Goal: Entertainment & Leisure: Browse casually

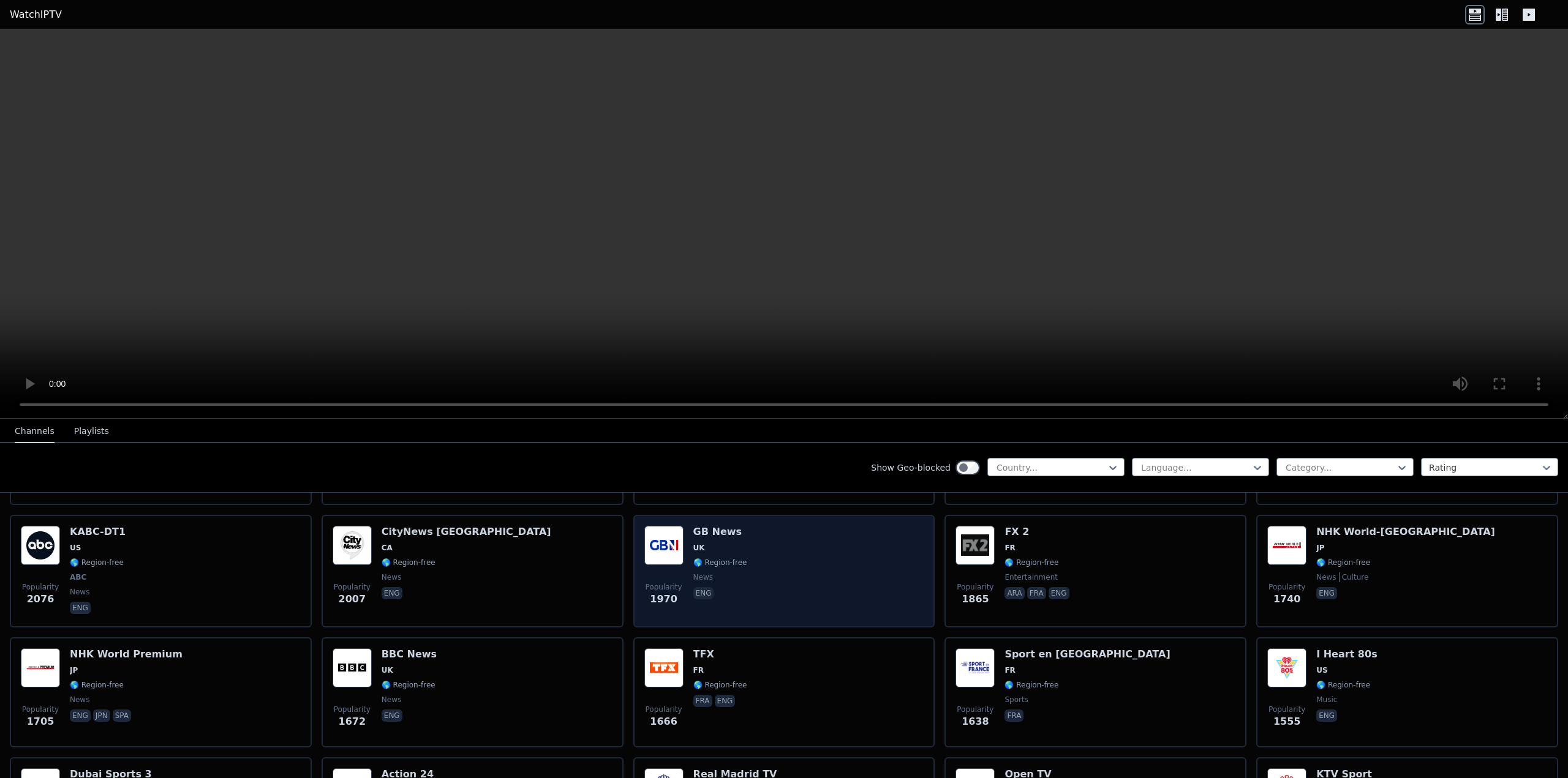
scroll to position [734, 0]
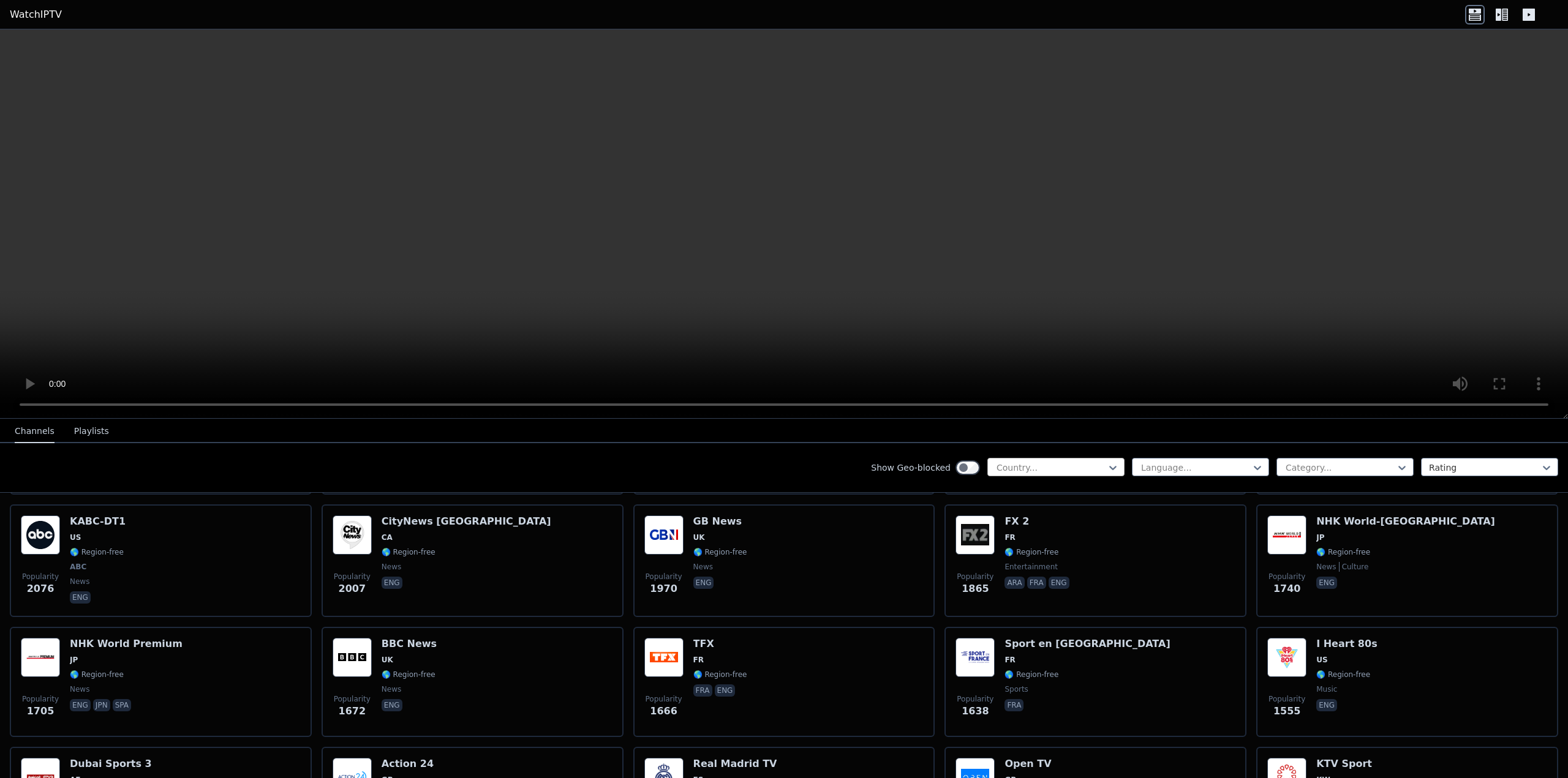
click at [1032, 466] on div at bounding box center [1051, 468] width 111 height 12
type input "****"
click at [1026, 498] on div "[GEOGRAPHIC_DATA]" at bounding box center [1055, 494] width 137 height 22
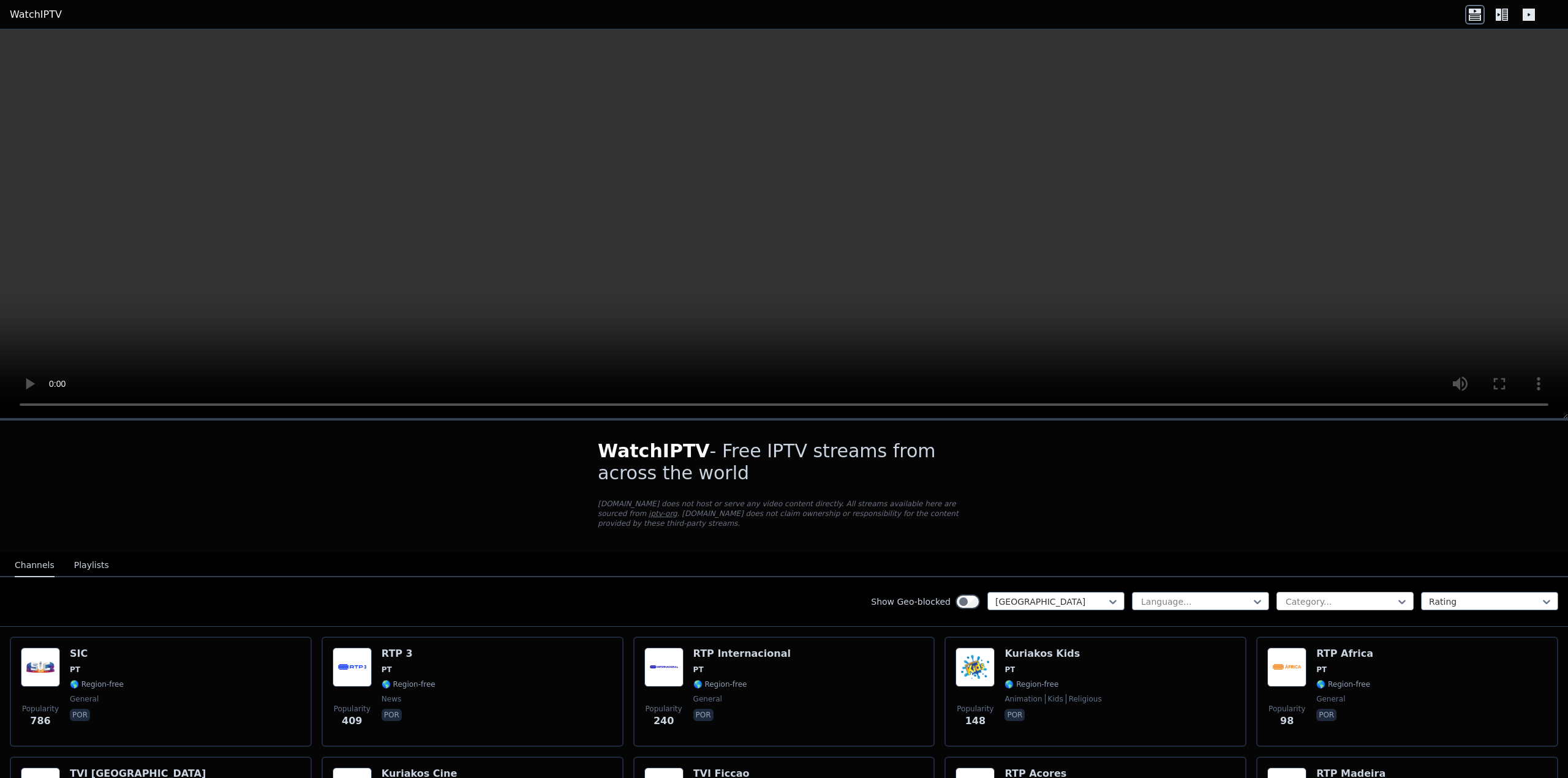
click at [1359, 592] on div "Category..." at bounding box center [1345, 602] width 137 height 18
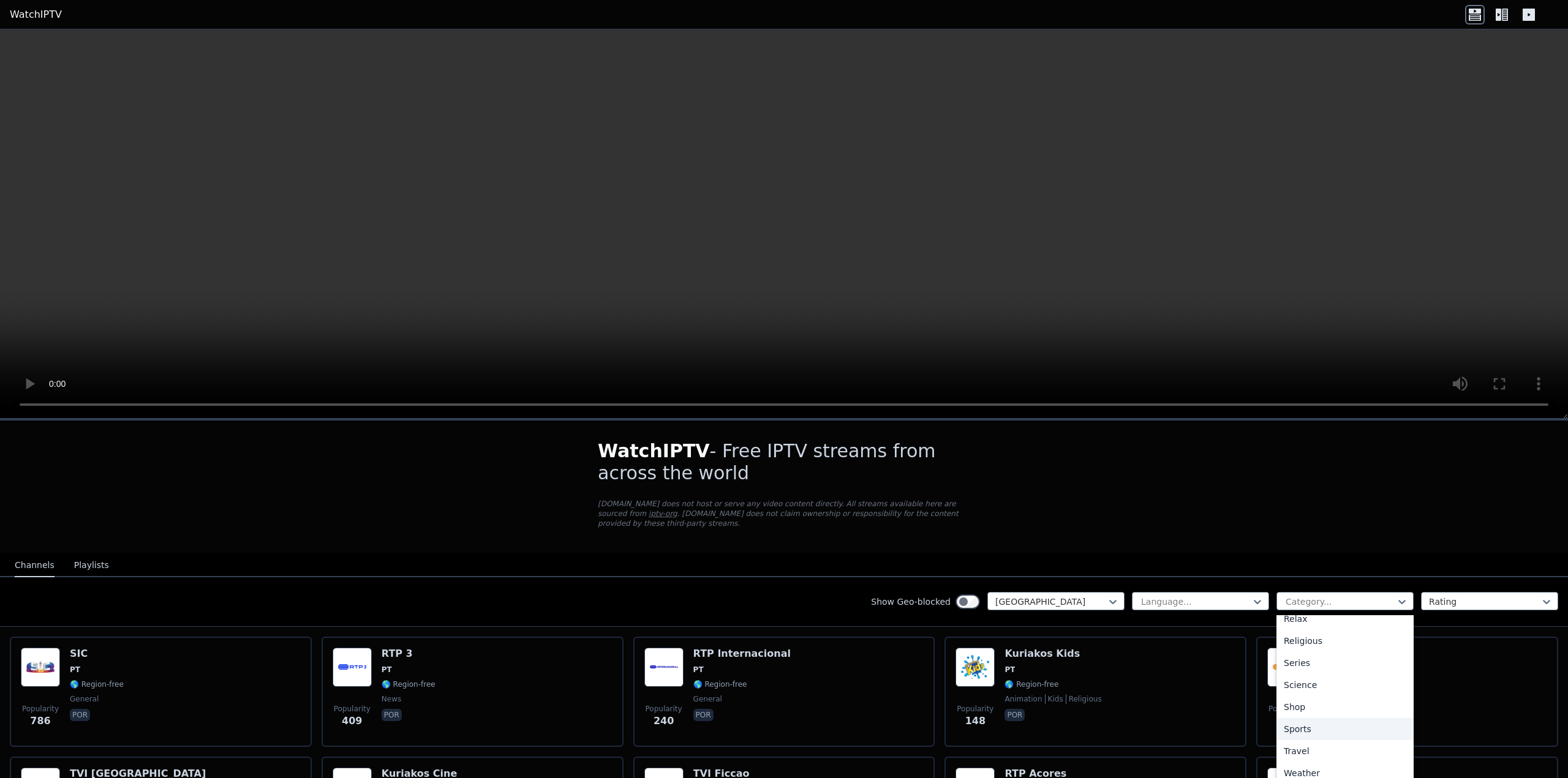
scroll to position [432, 0]
click at [1314, 717] on div "Sports" at bounding box center [1345, 726] width 137 height 22
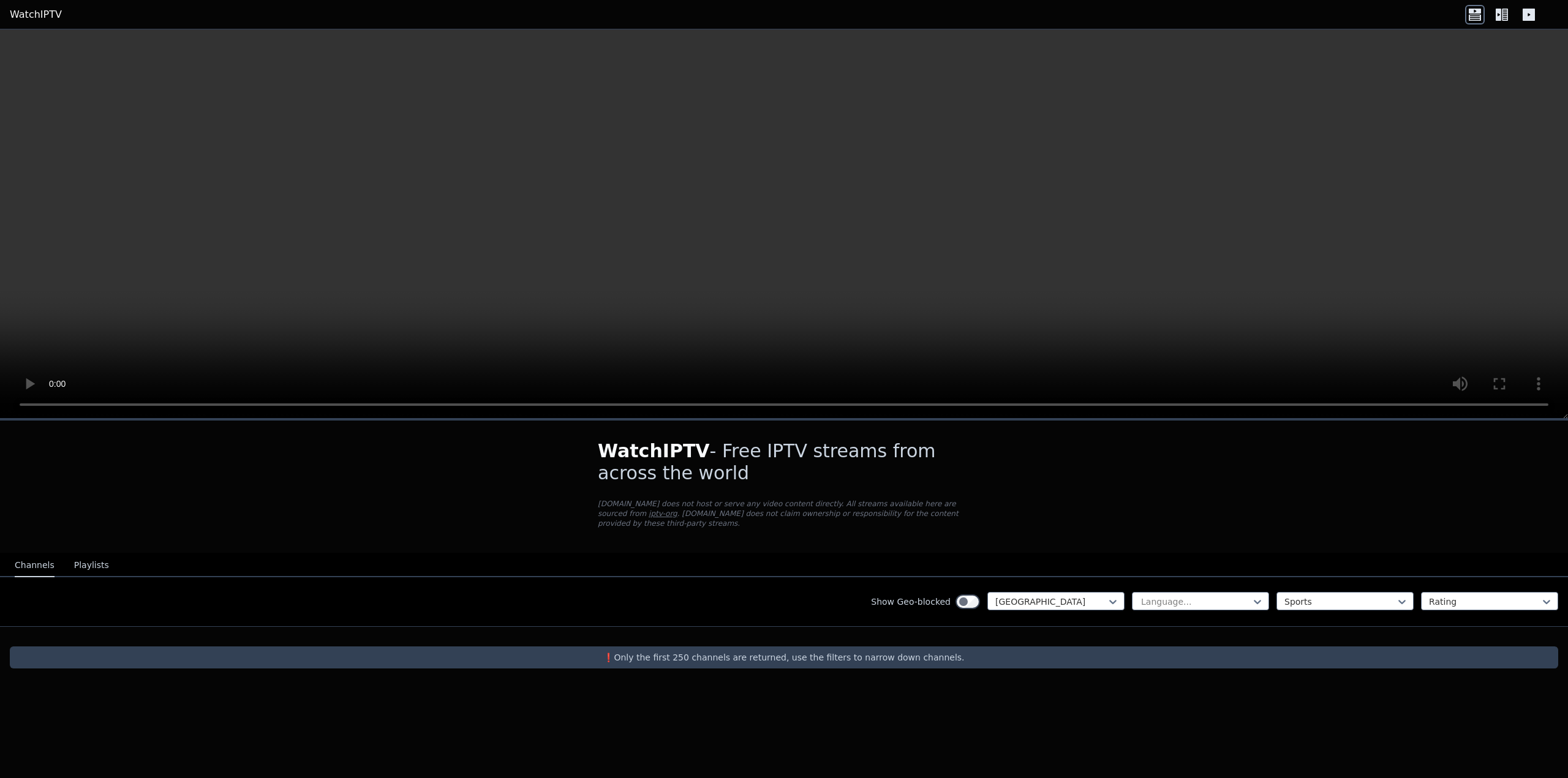
click at [1120, 711] on div "WatchIPTV - Free IPTV streams from across the world [DOMAIN_NAME] does not host…" at bounding box center [784, 598] width 1568 height 360
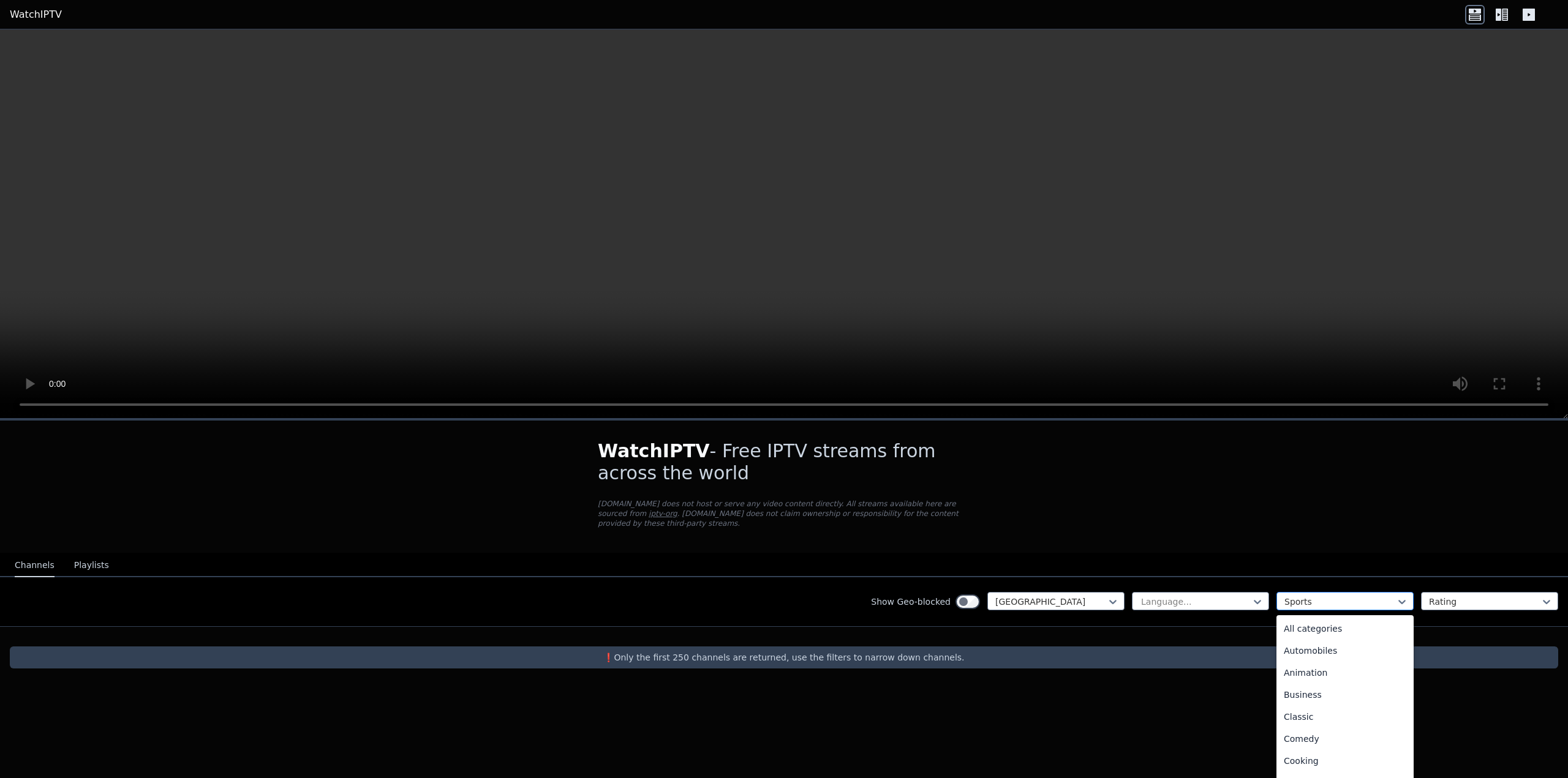
click at [1312, 595] on div at bounding box center [1339, 602] width 111 height 12
click at [1337, 620] on div "All categories" at bounding box center [1345, 628] width 137 height 22
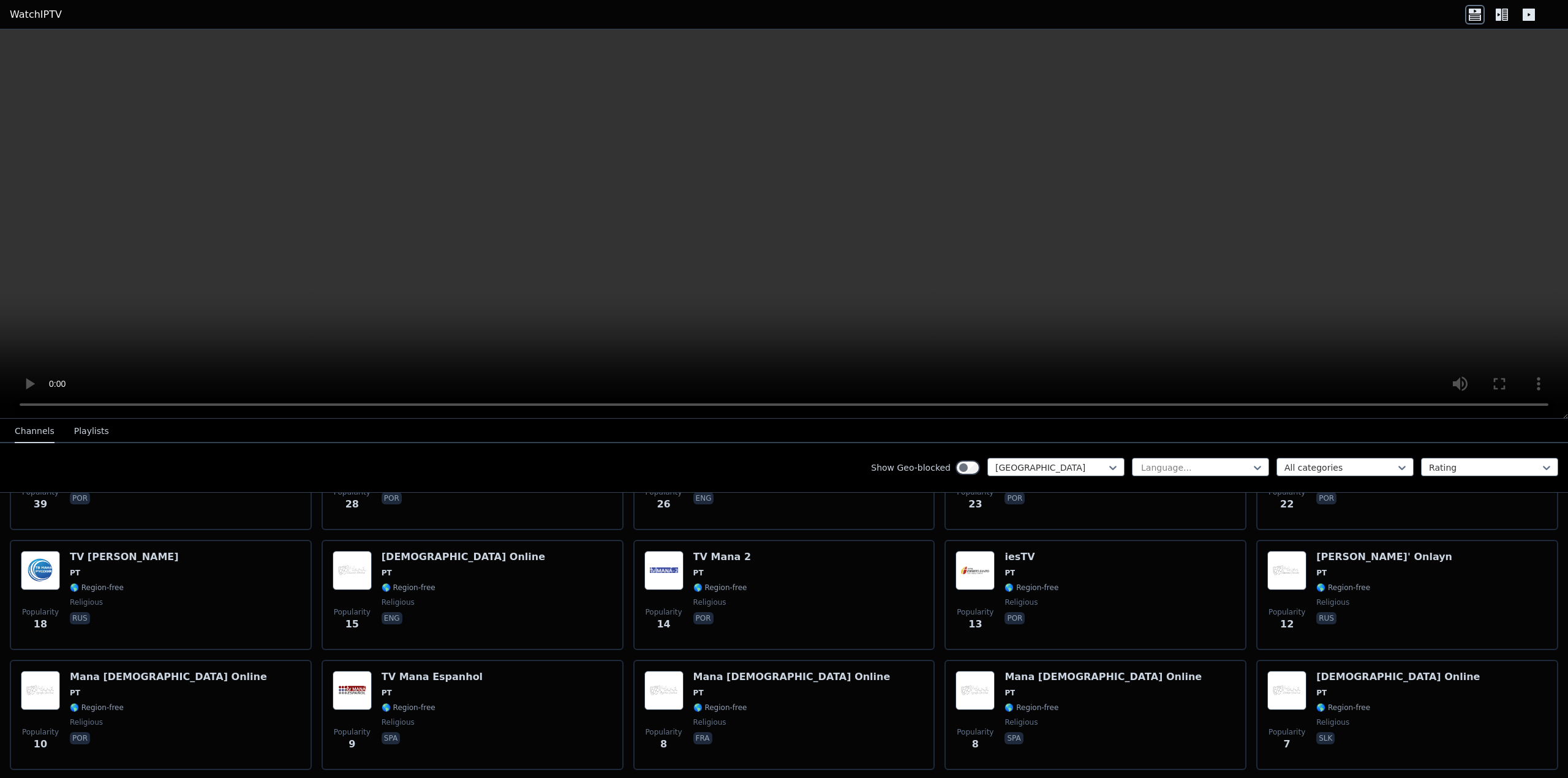
scroll to position [610, 0]
